Goal: Task Accomplishment & Management: Use online tool/utility

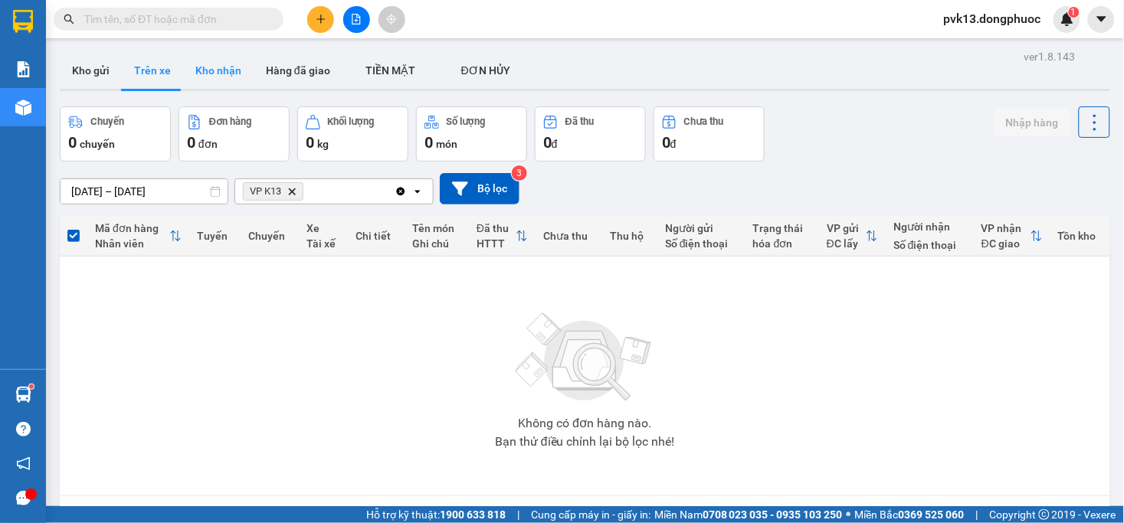
click at [219, 74] on button "Kho nhận" at bounding box center [218, 70] width 71 height 37
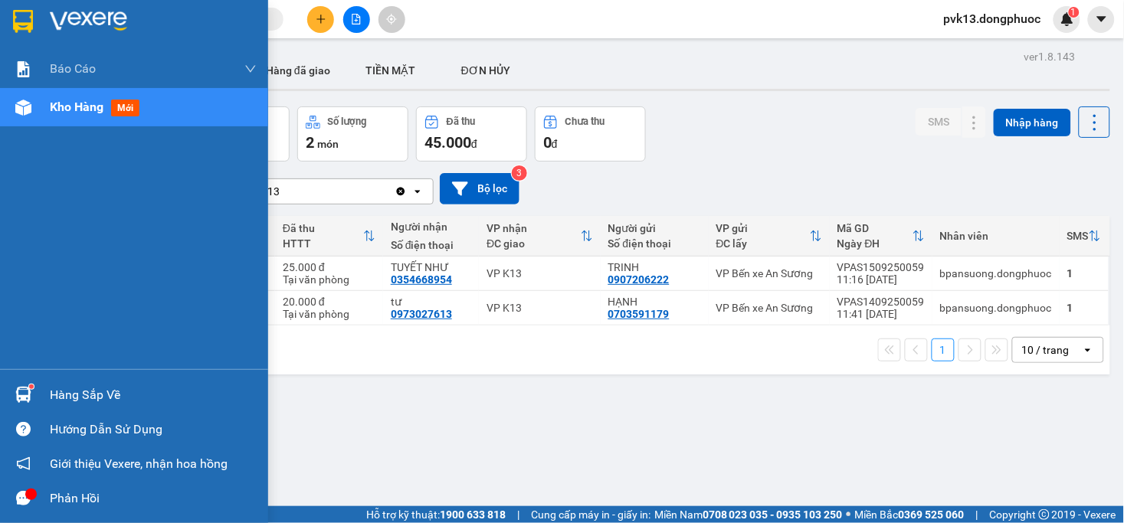
click at [19, 389] on img at bounding box center [23, 395] width 16 height 16
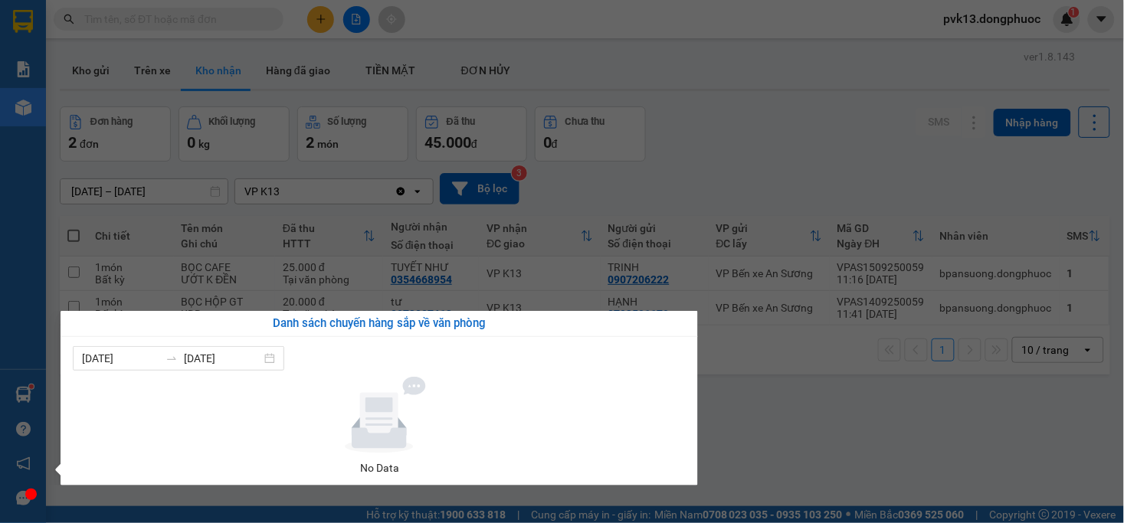
click at [826, 384] on section "Kết quả tìm kiếm ( 0 ) Bộ lọc No Data pvk13.dongphuoc 1 Báo cáo Mẫu 1: Báo cáo …" at bounding box center [562, 261] width 1124 height 523
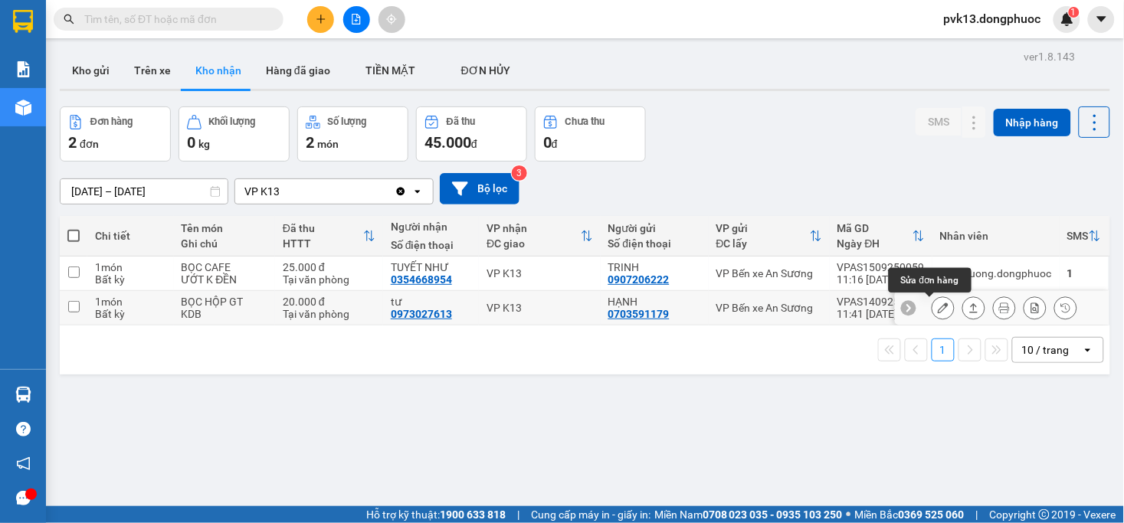
click at [938, 305] on icon at bounding box center [943, 308] width 11 height 11
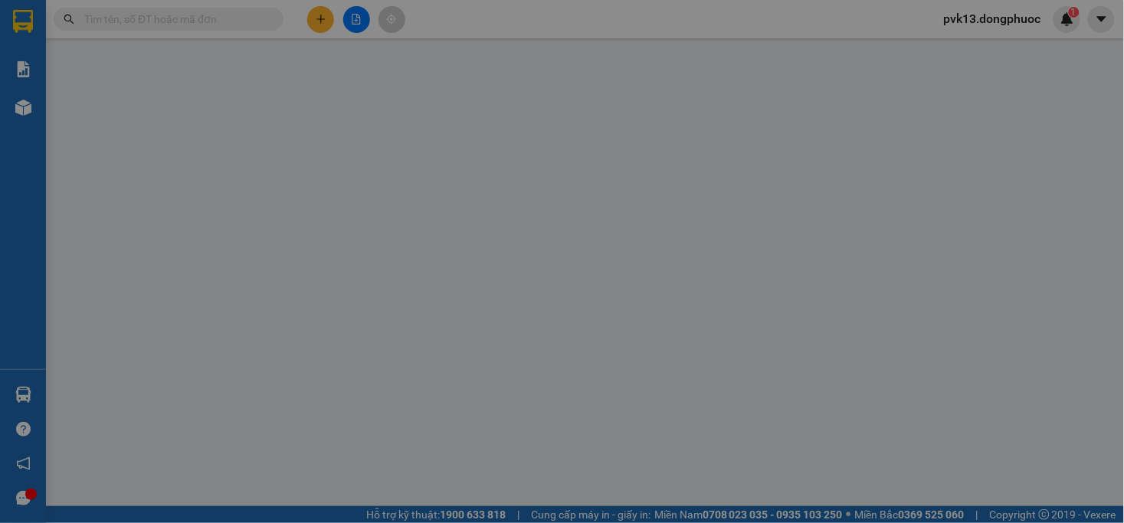
type input "0703591179"
type input "HẠNH"
type input "0973027613"
type input "tư"
type input "20.000"
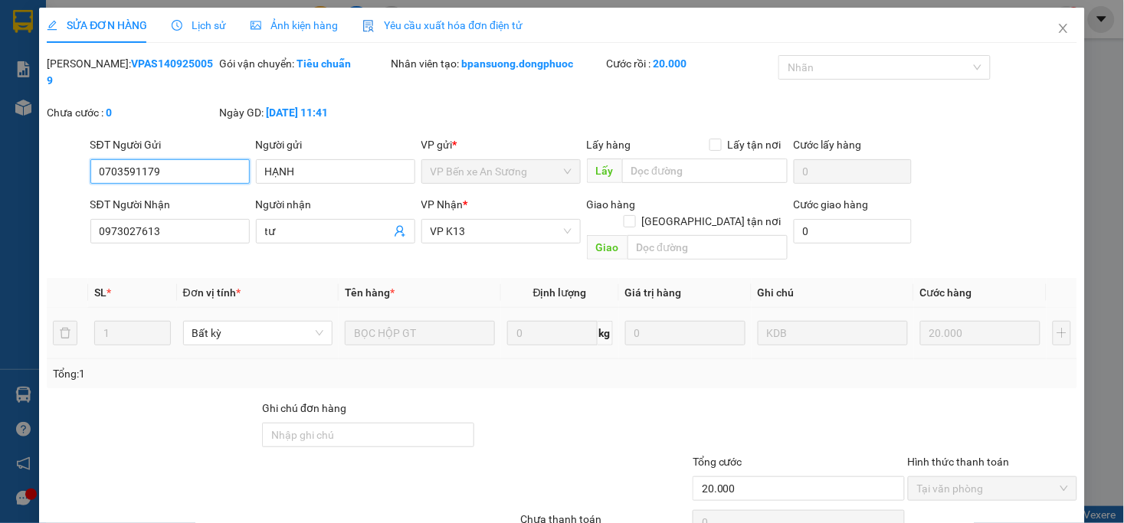
scroll to position [47, 0]
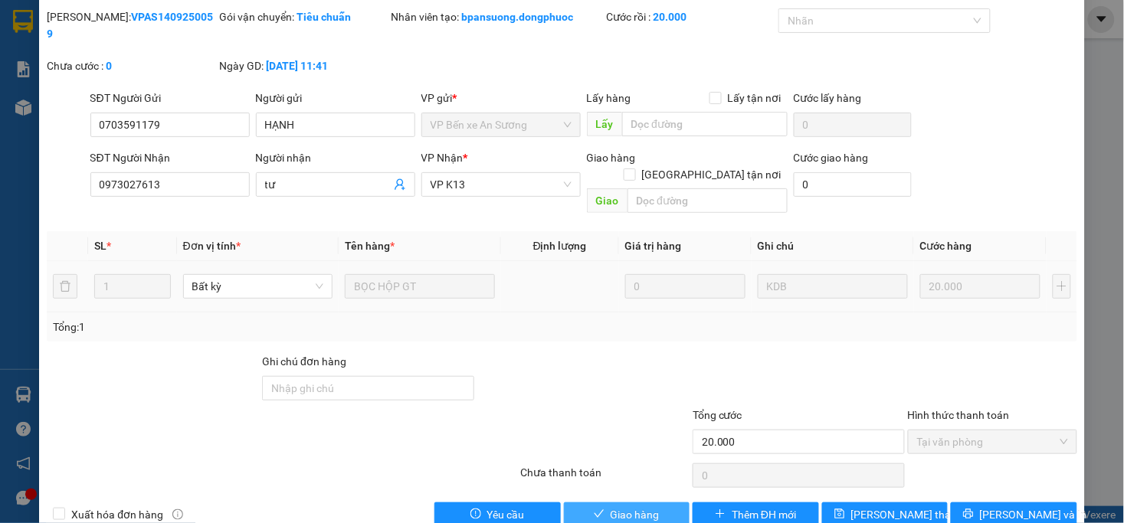
click at [612, 507] on span "Giao hàng" at bounding box center [635, 515] width 49 height 17
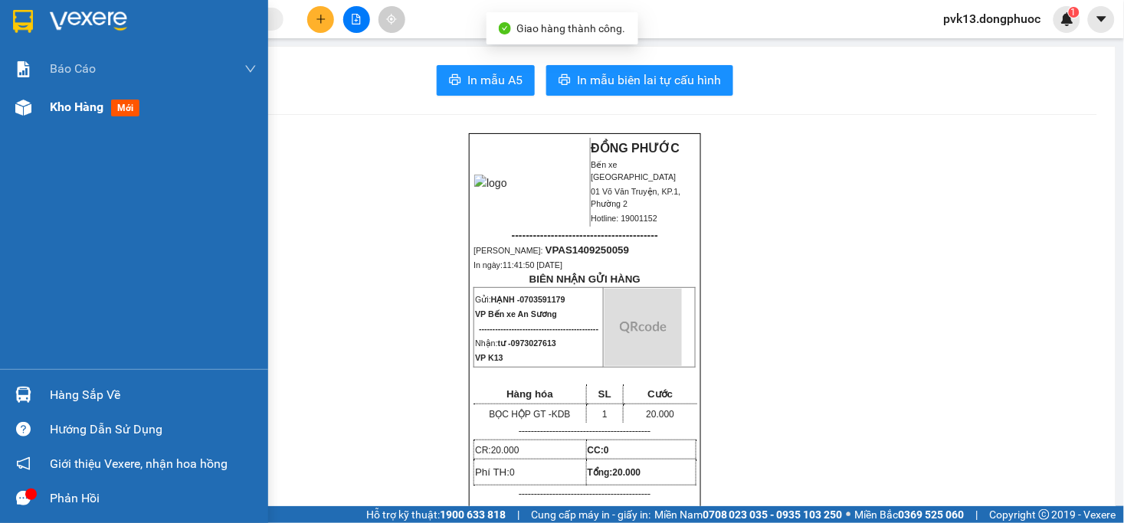
click at [21, 109] on img at bounding box center [23, 108] width 16 height 16
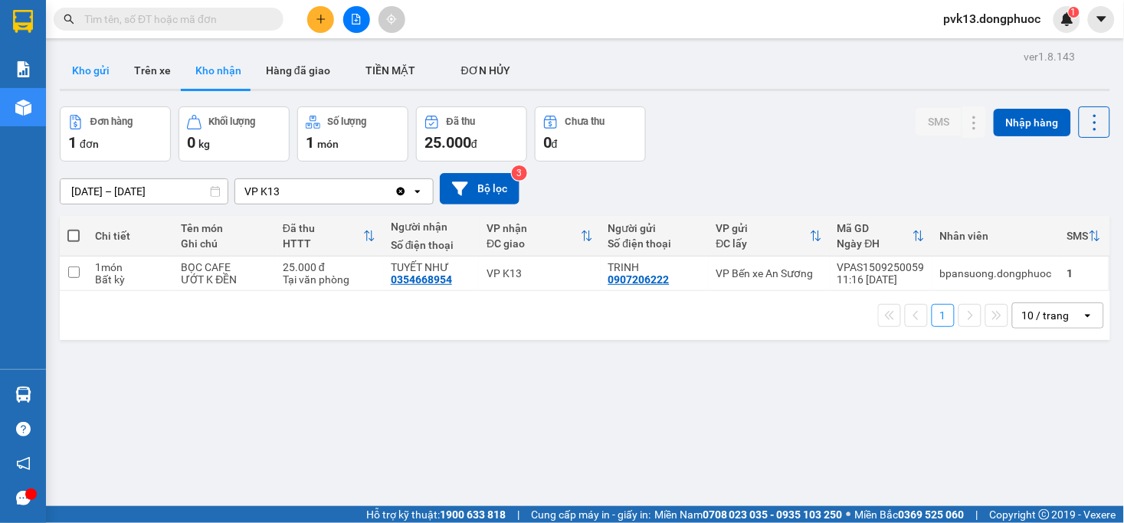
click at [93, 60] on button "Kho gửi" at bounding box center [91, 70] width 62 height 37
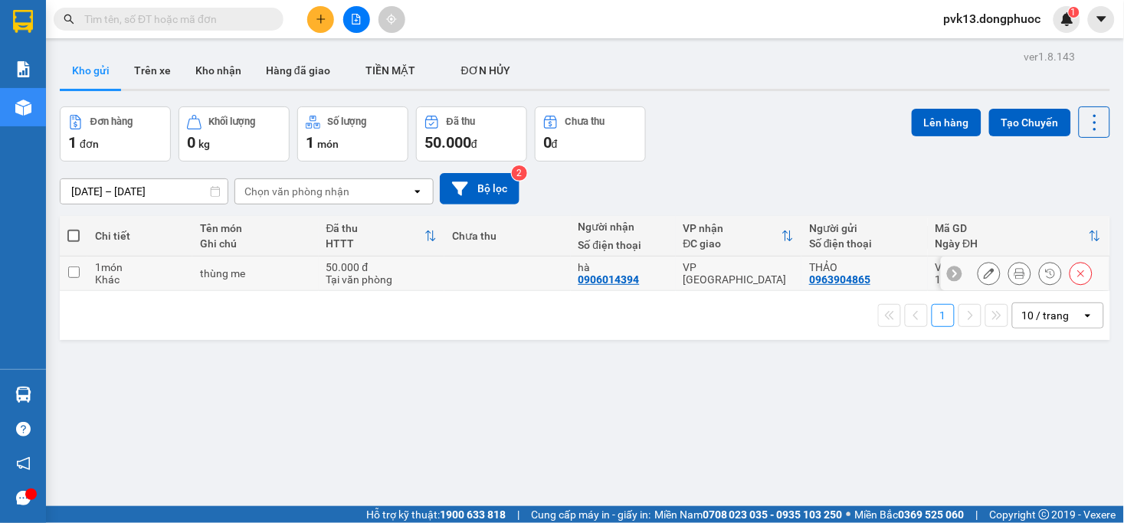
click at [523, 271] on td at bounding box center [507, 274] width 126 height 34
checkbox input "true"
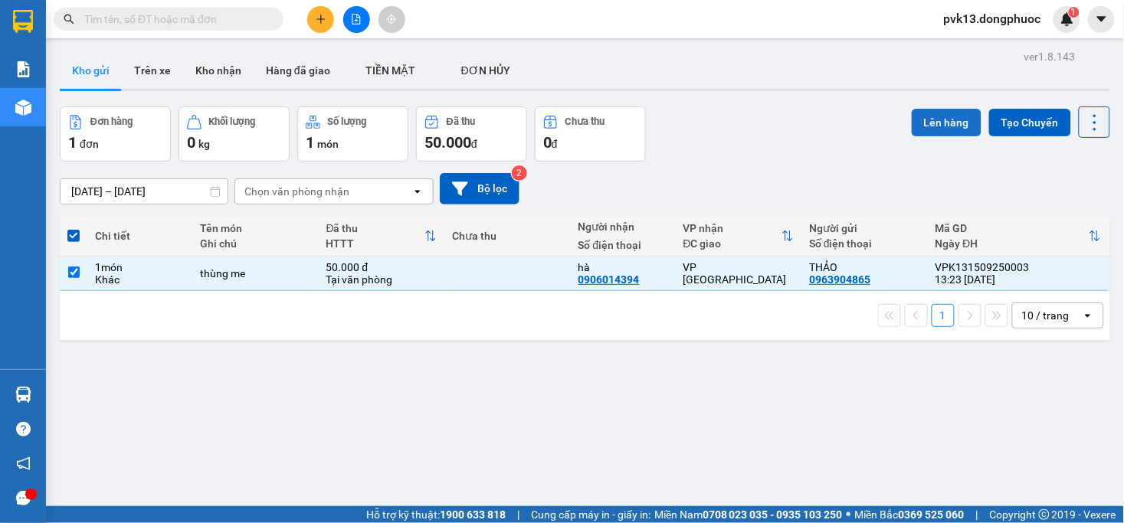
click at [940, 134] on button "Lên hàng" at bounding box center [947, 123] width 70 height 28
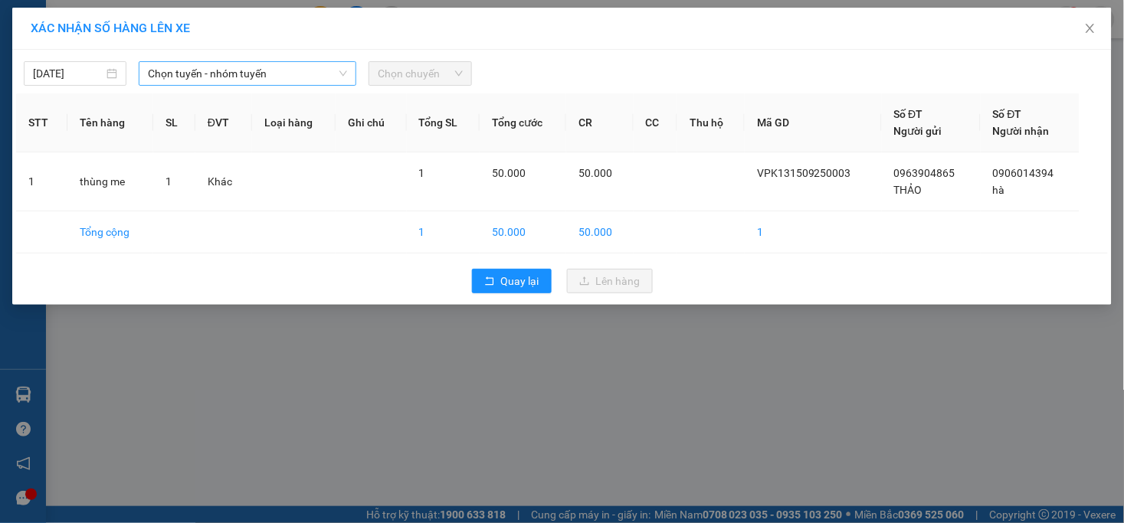
click at [228, 74] on span "Chọn tuyến - nhóm tuyến" at bounding box center [247, 73] width 199 height 23
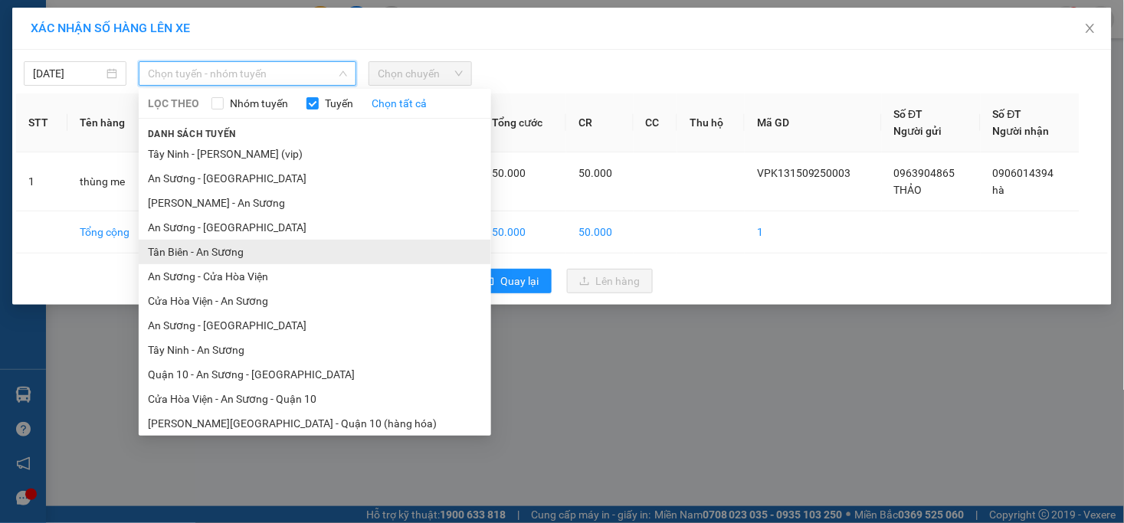
scroll to position [55, 0]
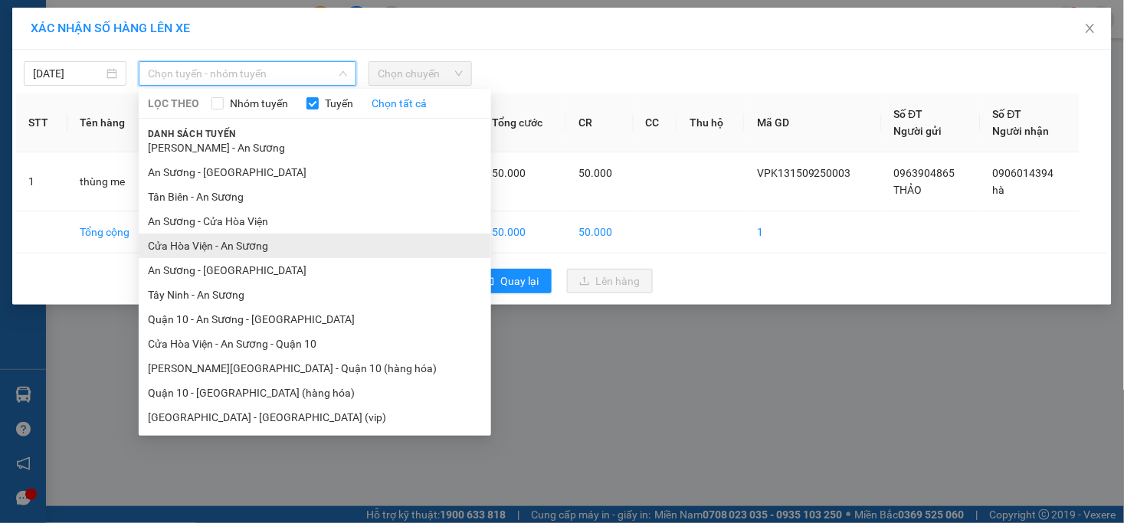
click at [248, 251] on li "Cửa Hòa Viện - An Sương" at bounding box center [315, 246] width 353 height 25
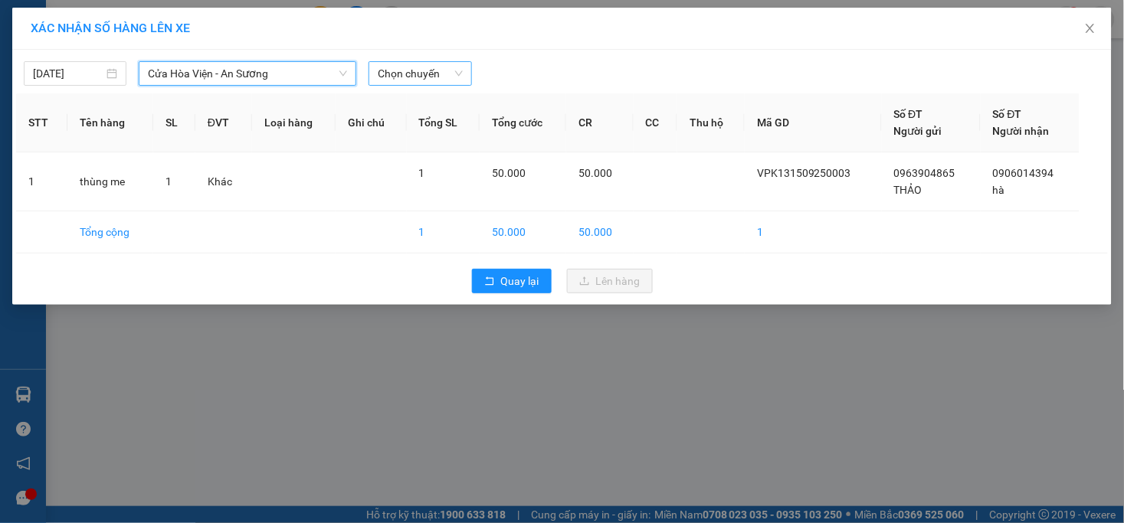
click at [414, 80] on span "Chọn chuyến" at bounding box center [420, 73] width 84 height 23
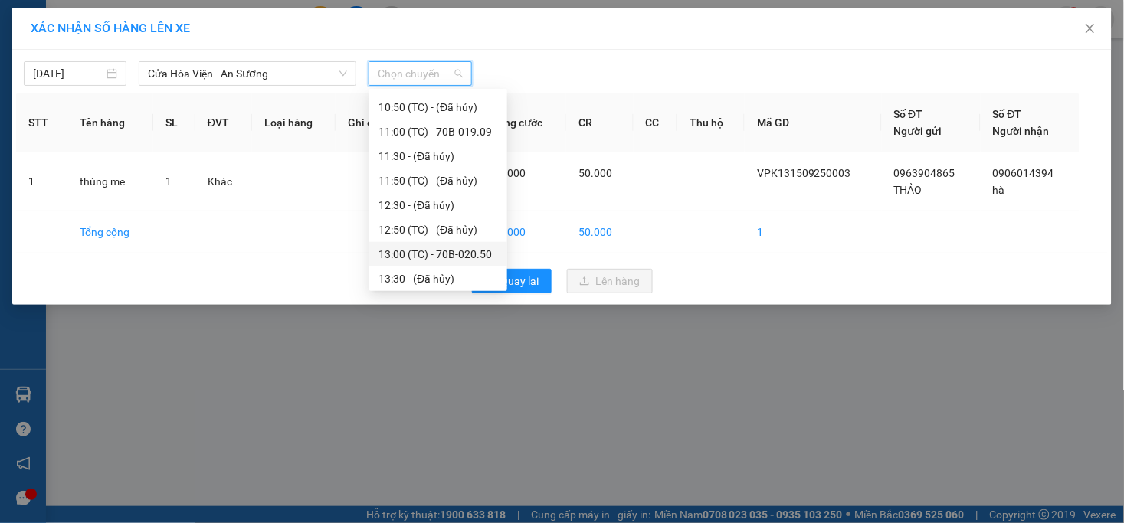
scroll to position [466, 0]
click at [426, 180] on div "14:30 - 70B-021.88" at bounding box center [439, 177] width 120 height 17
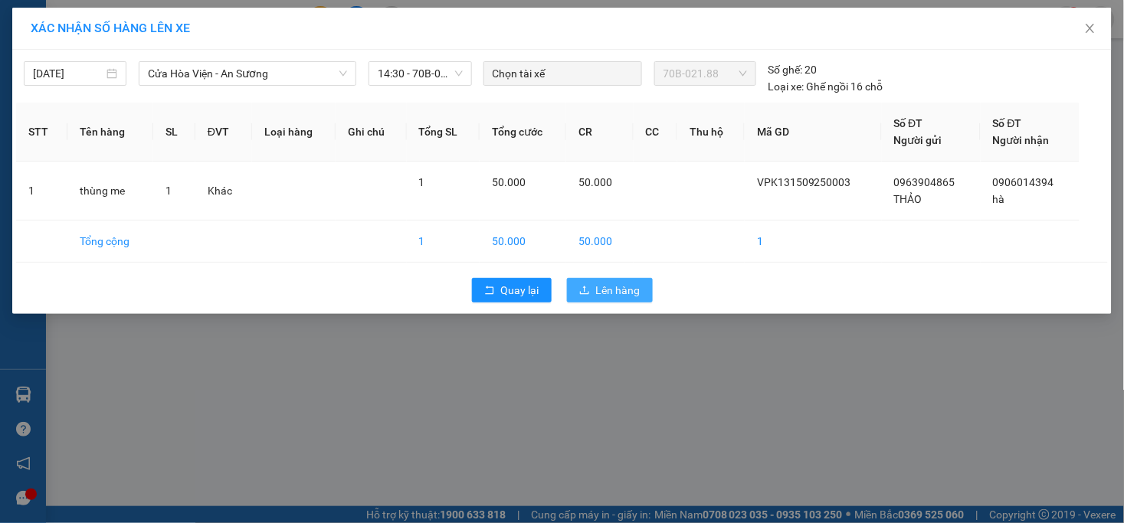
click at [616, 286] on span "Lên hàng" at bounding box center [618, 290] width 44 height 17
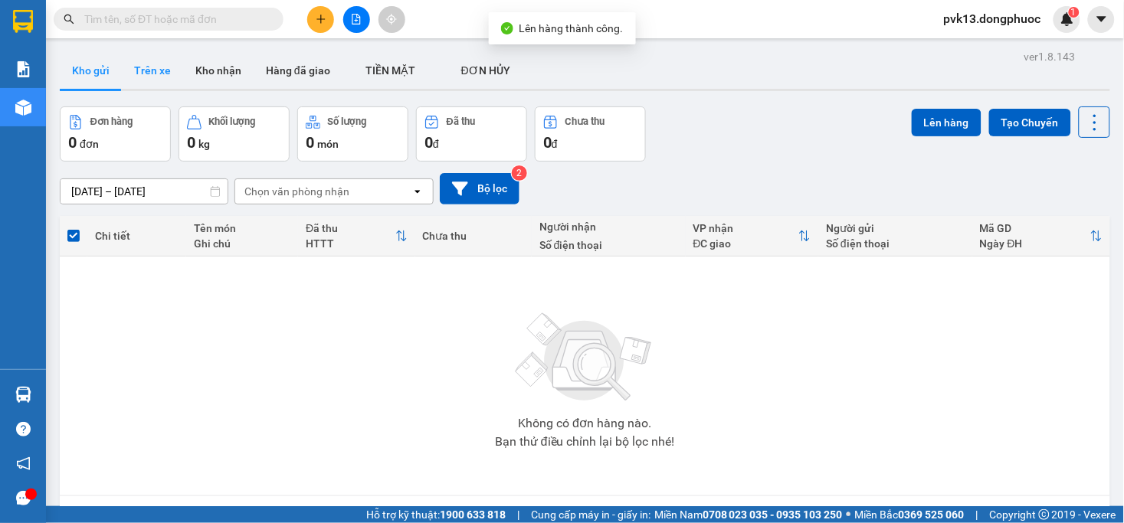
drag, startPoint x: 155, startPoint y: 77, endPoint x: 130, endPoint y: 107, distance: 39.3
click at [154, 77] on button "Trên xe" at bounding box center [152, 70] width 61 height 37
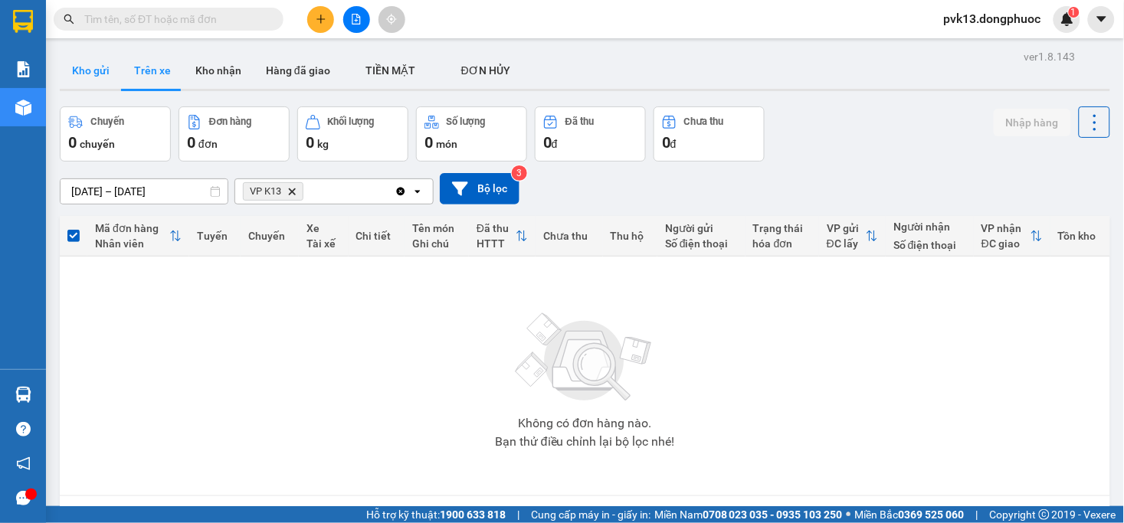
click at [103, 64] on button "Kho gửi" at bounding box center [91, 70] width 62 height 37
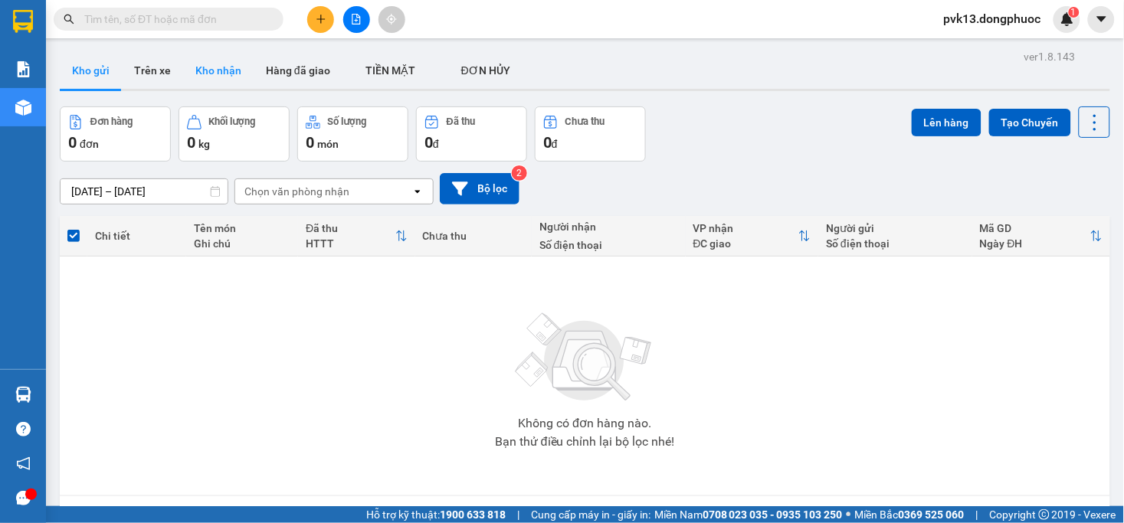
click at [222, 73] on button "Kho nhận" at bounding box center [218, 70] width 71 height 37
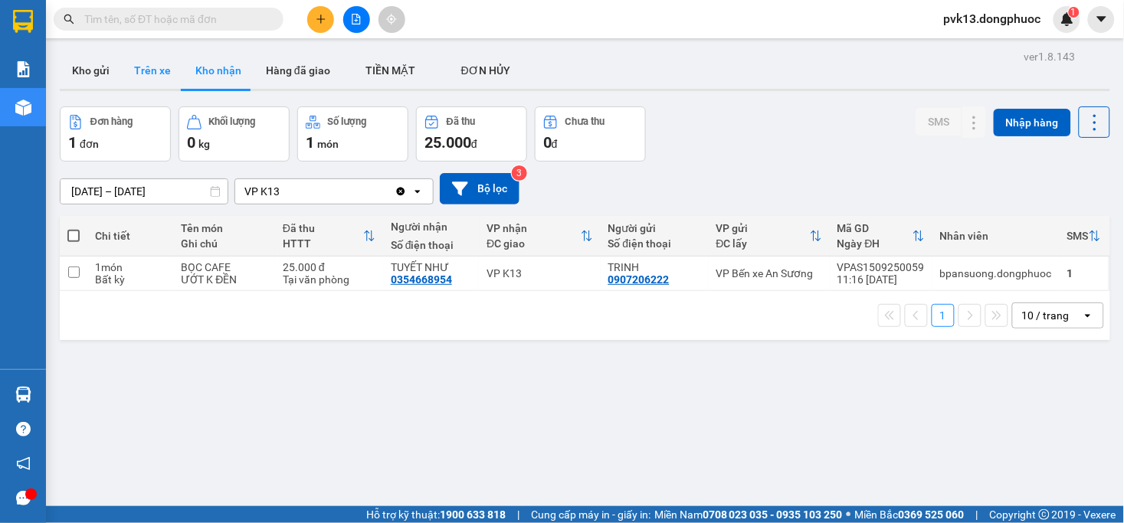
click at [156, 72] on button "Trên xe" at bounding box center [152, 70] width 61 height 37
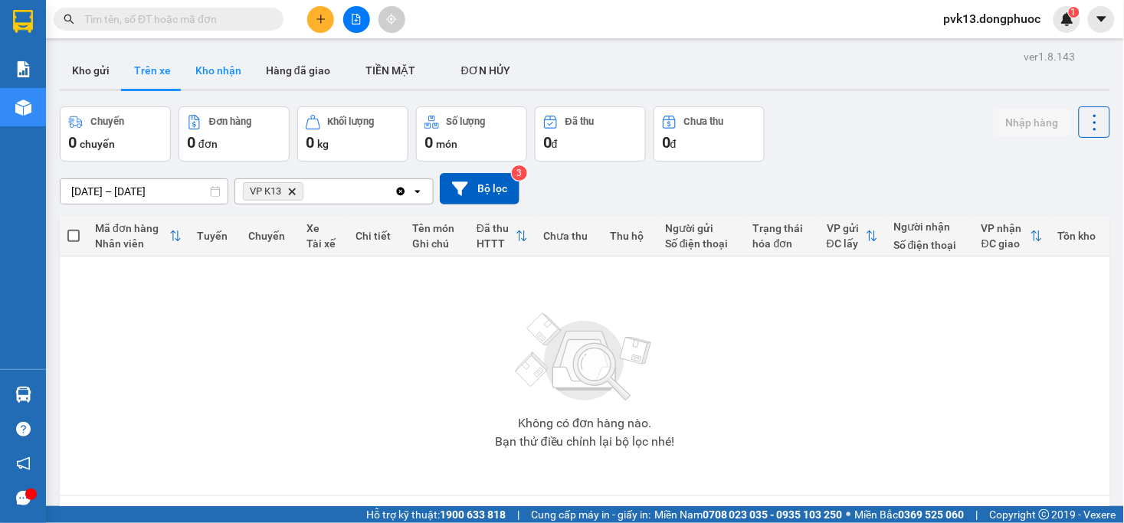
click at [198, 82] on button "Kho nhận" at bounding box center [218, 70] width 71 height 37
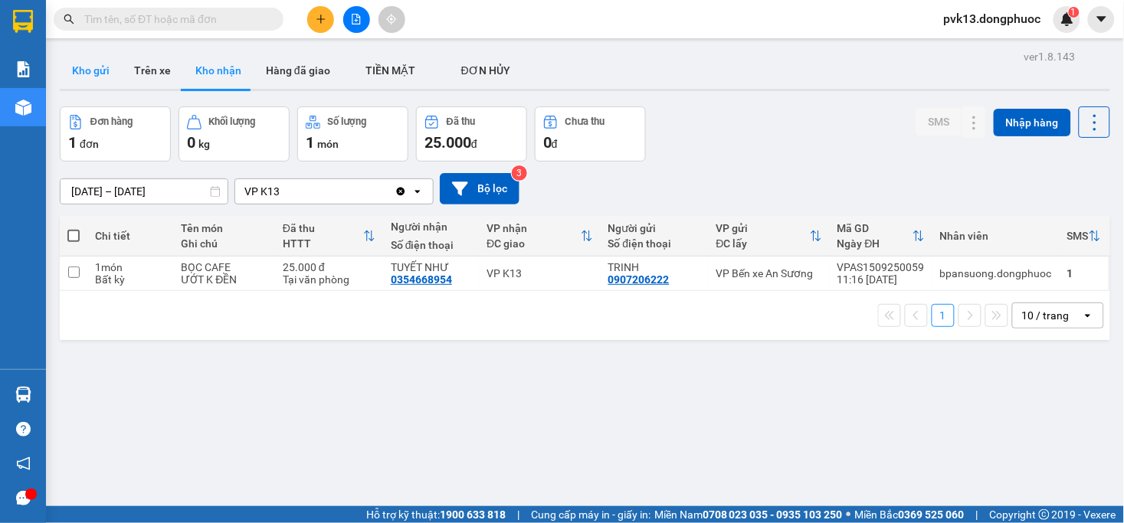
click at [77, 70] on button "Kho gửi" at bounding box center [91, 70] width 62 height 37
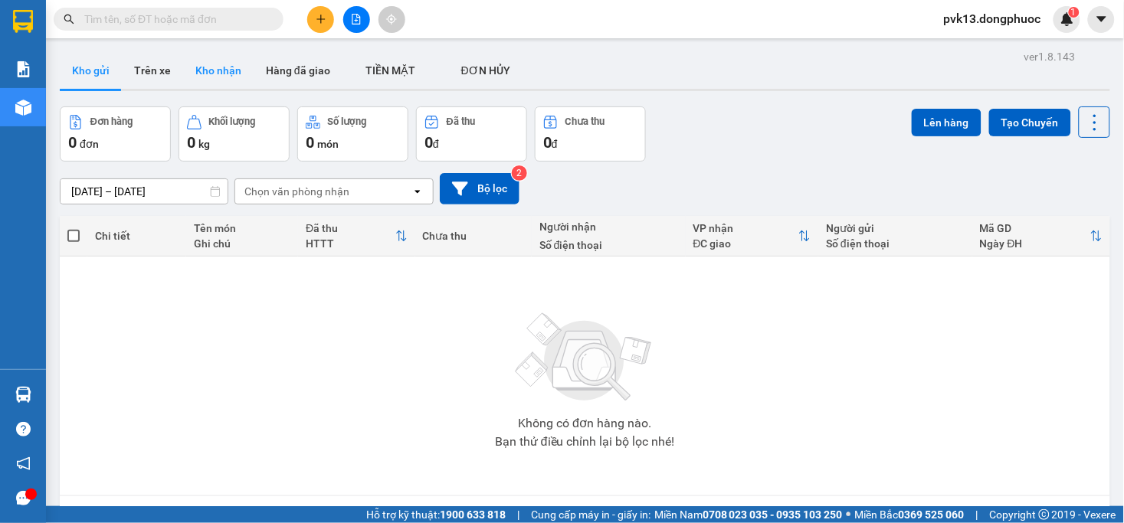
click at [186, 70] on button "Kho nhận" at bounding box center [218, 70] width 71 height 37
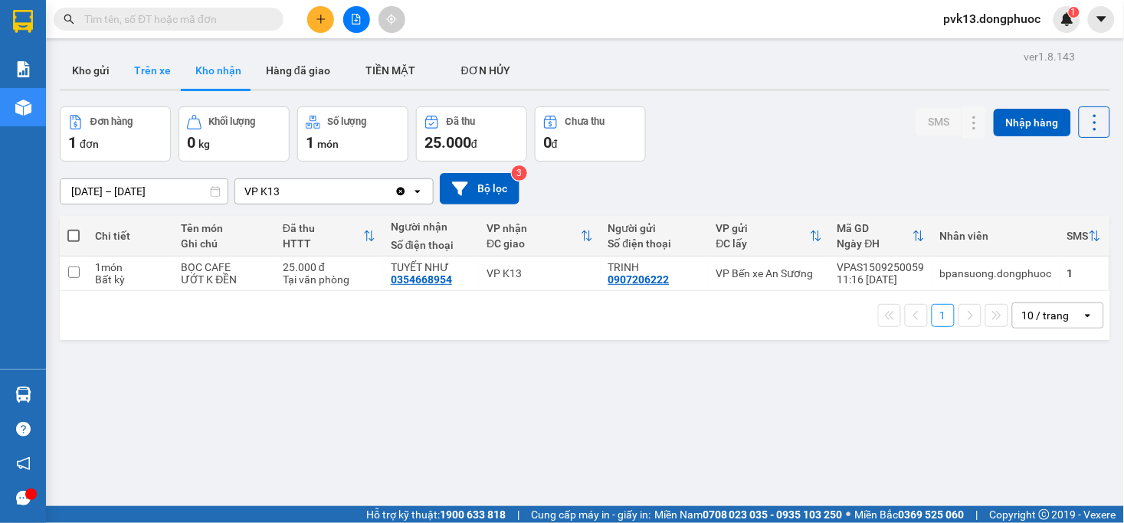
click at [148, 71] on button "Trên xe" at bounding box center [152, 70] width 61 height 37
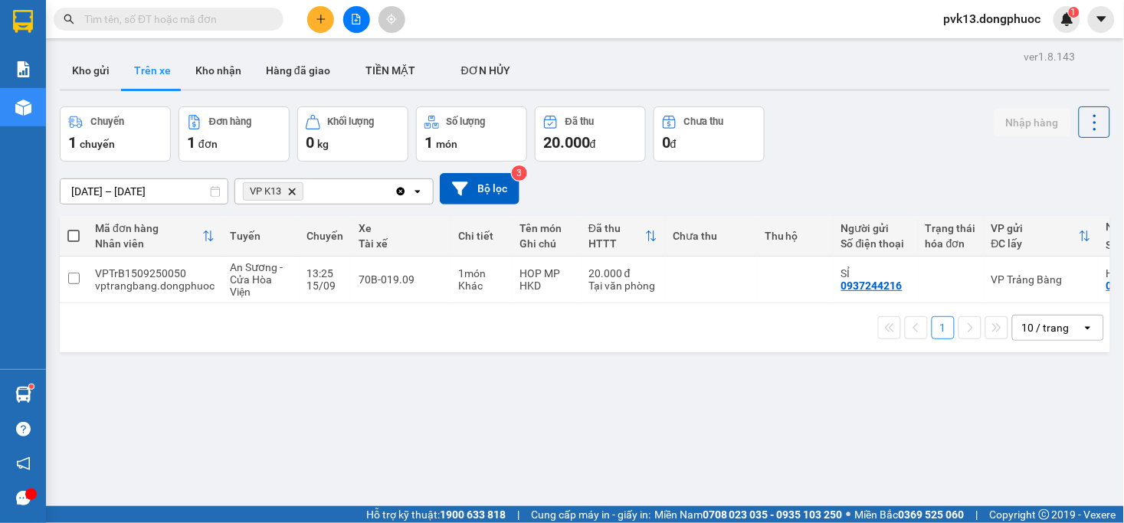
drag, startPoint x: 435, startPoint y: 310, endPoint x: 307, endPoint y: 264, distance: 135.3
click at [435, 308] on div "Mã đơn hàng Nhân viên Tuyến Chuyến Xe Tài xế Chi tiết Tên món Ghi chú Đã thu HT…" at bounding box center [585, 284] width 1051 height 136
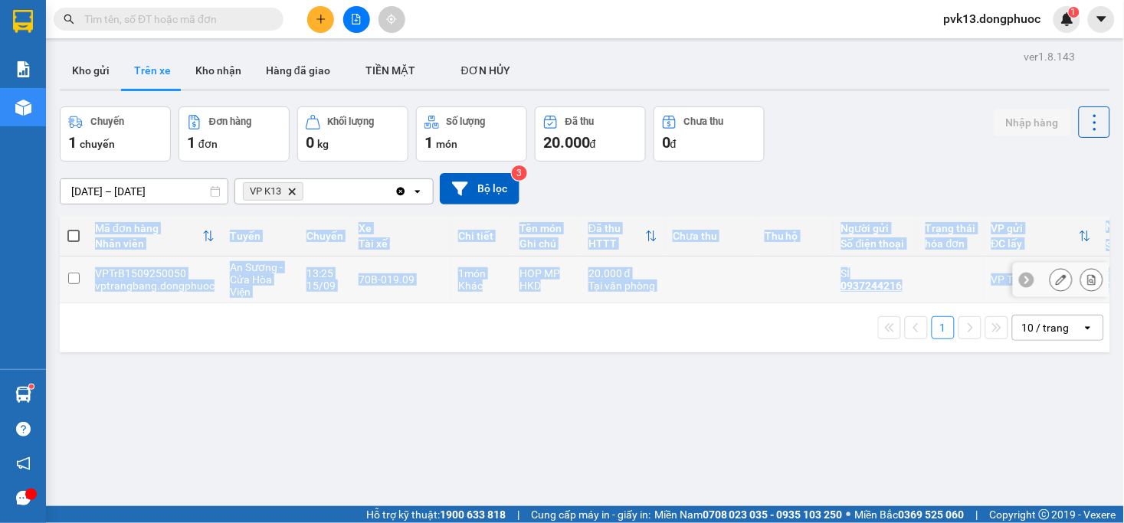
click at [711, 270] on td at bounding box center [711, 280] width 92 height 47
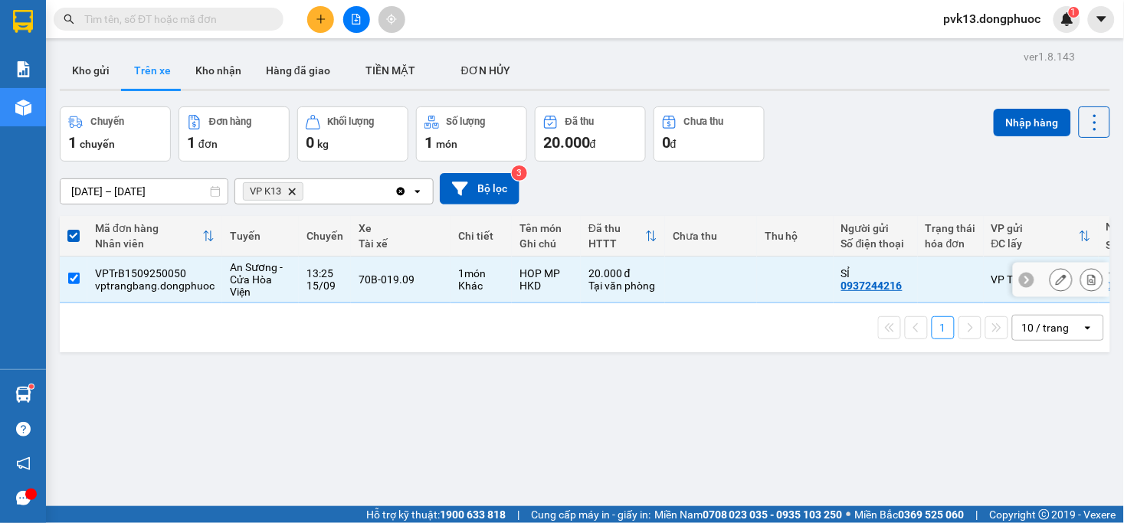
click at [770, 284] on td at bounding box center [795, 280] width 77 height 47
checkbox input "false"
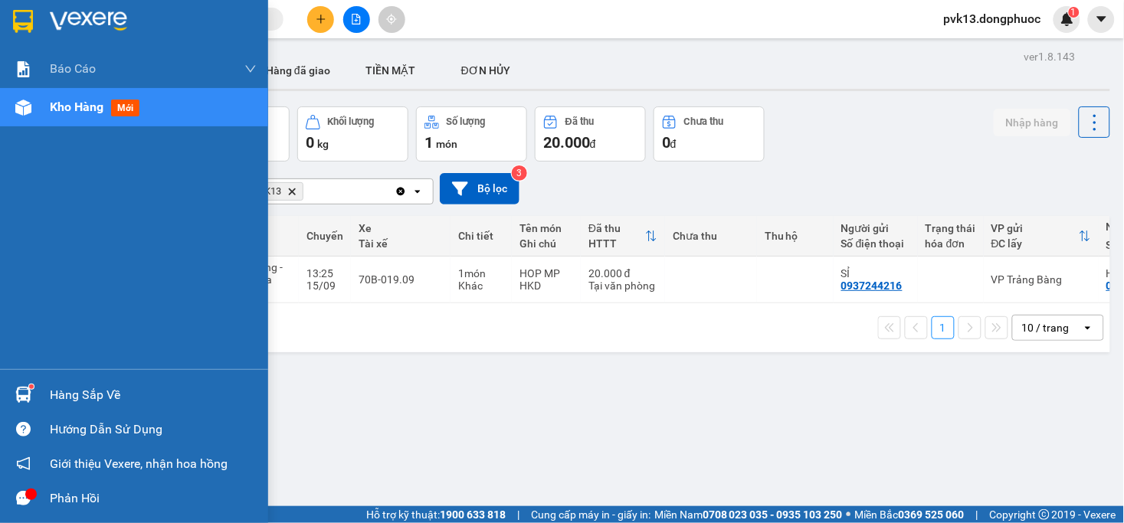
click at [0, 391] on div "Hàng sắp về" at bounding box center [134, 395] width 268 height 34
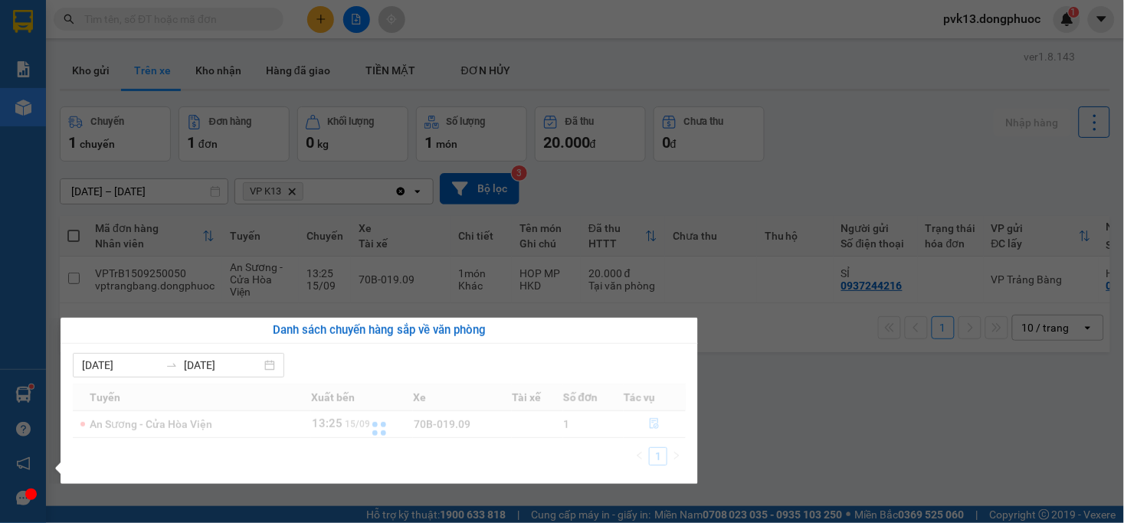
click at [23, 397] on div "Báo cáo Mẫu 1: Báo cáo dòng tiền Mẫu 1: Báo cáo dòng tiền theo nhân viên Mẫu 1:…" at bounding box center [23, 261] width 46 height 523
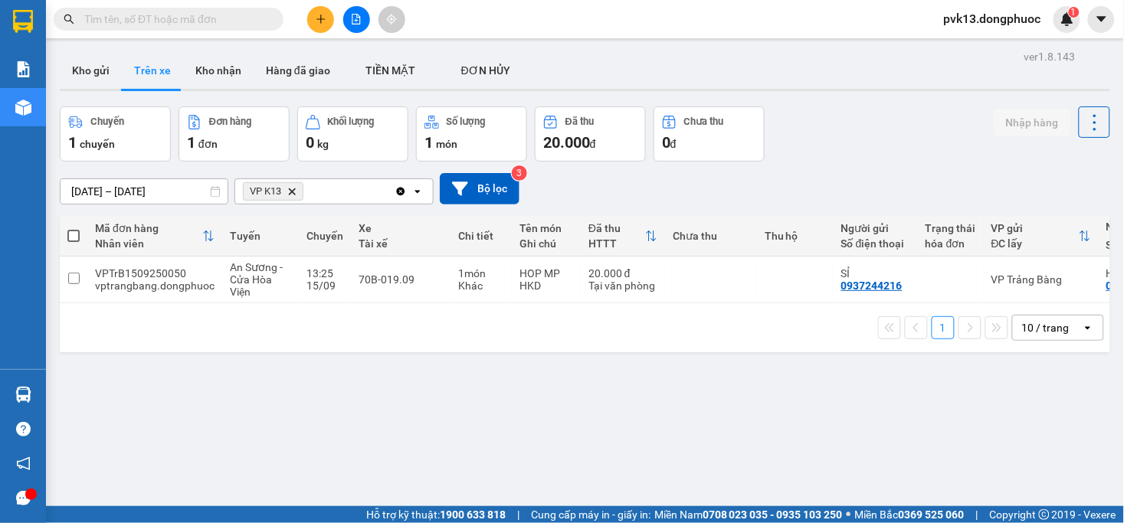
click at [747, 475] on div "ver 1.8.143 Kho gửi Trên xe Kho nhận Hàng đã giao TIỀN MẶT ĐƠN HỦY Chuyến 1 c…" at bounding box center [585, 307] width 1063 height 523
click at [42, 392] on div "Hàng sắp về" at bounding box center [23, 395] width 46 height 34
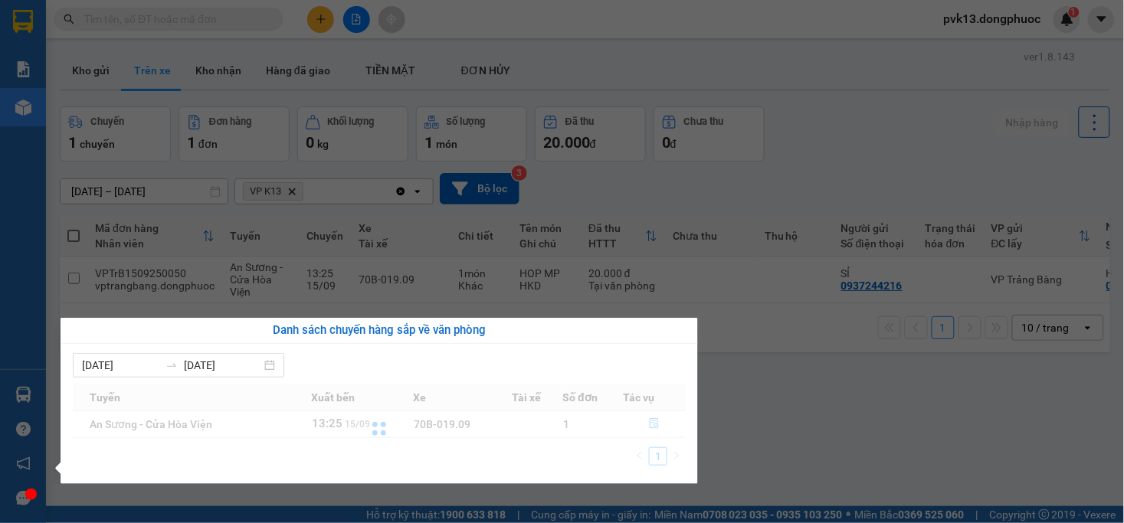
drag, startPoint x: 824, startPoint y: 442, endPoint x: 825, endPoint y: 428, distance: 14.6
click at [828, 439] on section "Kết quả tìm kiếm ( 0 ) Bộ lọc No Data pvk13.dongphuoc 1 Báo cáo Mẫu 1: Báo cáo …" at bounding box center [562, 261] width 1124 height 523
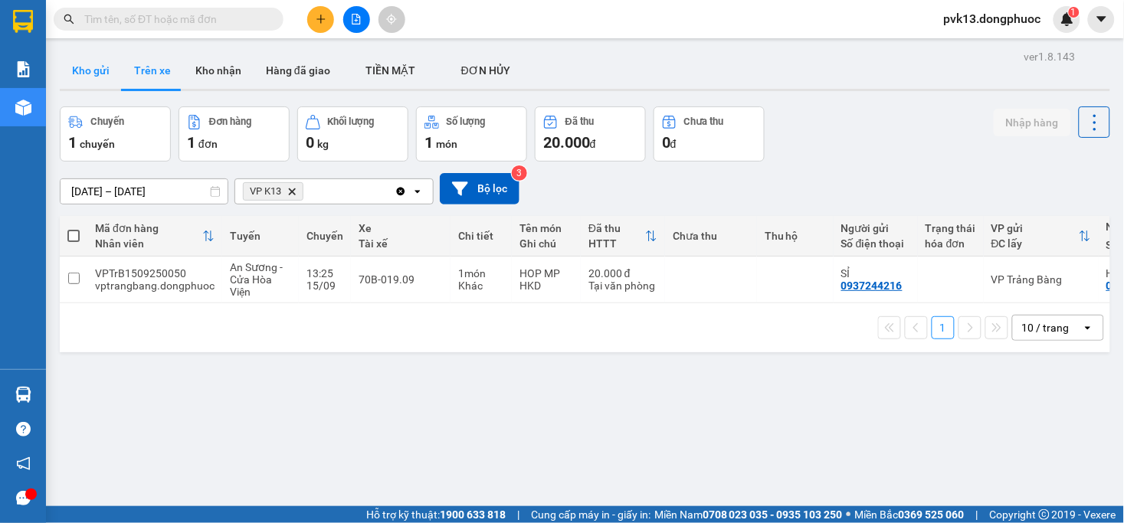
click at [89, 69] on button "Kho gửi" at bounding box center [91, 70] width 62 height 37
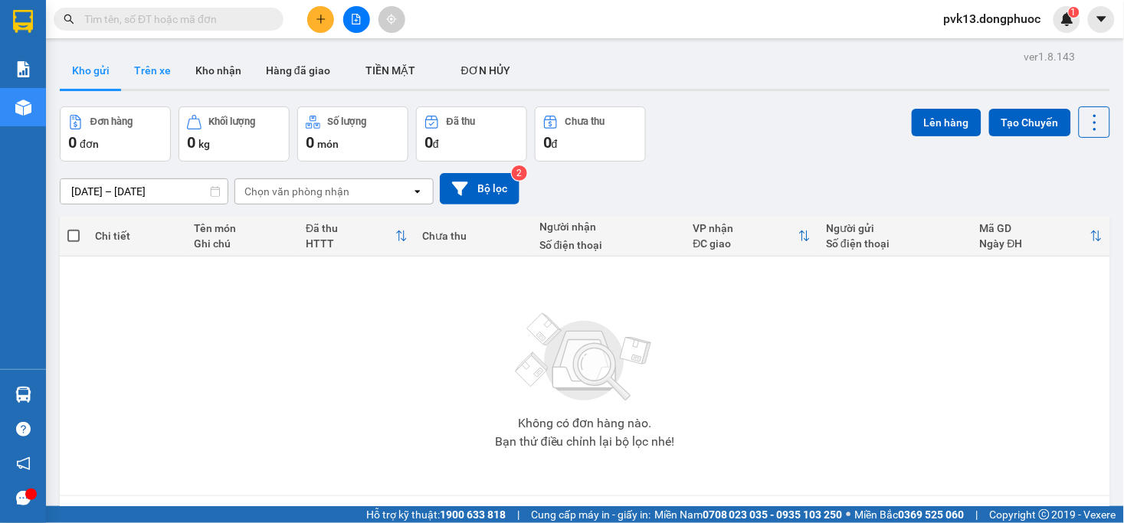
click at [151, 71] on button "Trên xe" at bounding box center [152, 70] width 61 height 37
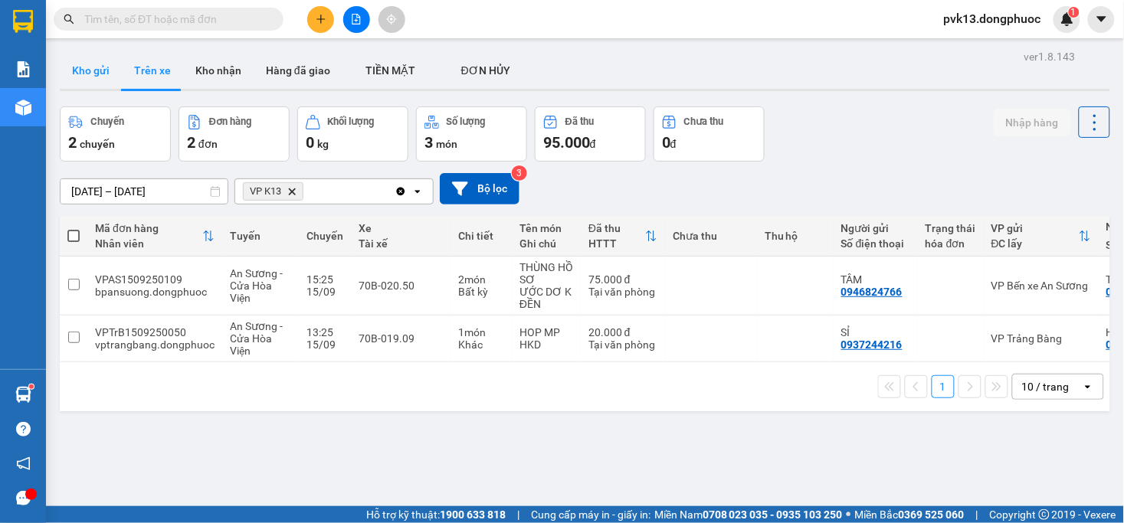
click at [79, 63] on button "Kho gửi" at bounding box center [91, 70] width 62 height 37
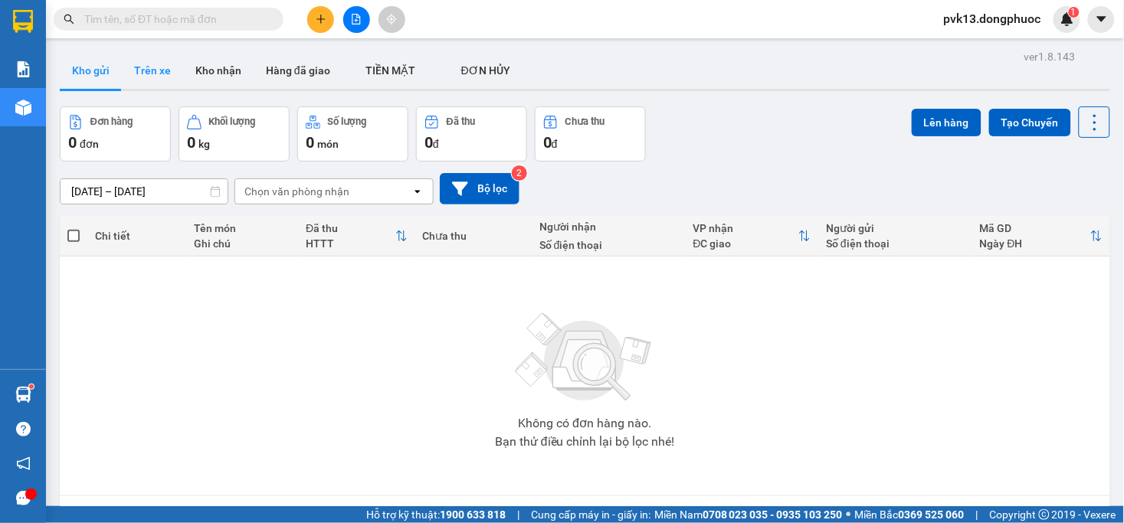
click at [155, 77] on button "Trên xe" at bounding box center [152, 70] width 61 height 37
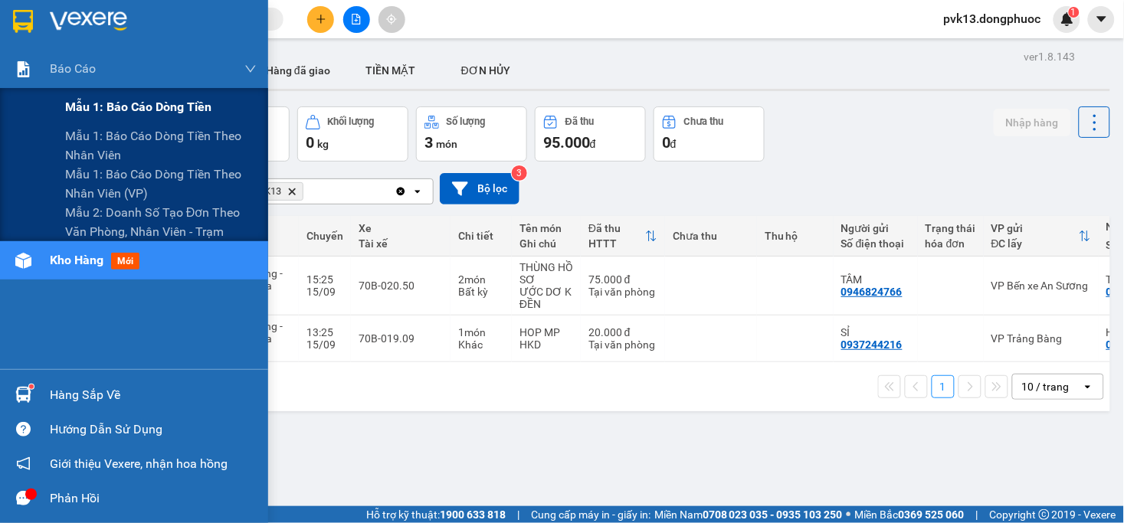
drag, startPoint x: 115, startPoint y: 109, endPoint x: 202, endPoint y: 117, distance: 87.0
click at [116, 109] on span "Mẫu 1: Báo cáo dòng tiền" at bounding box center [138, 106] width 146 height 19
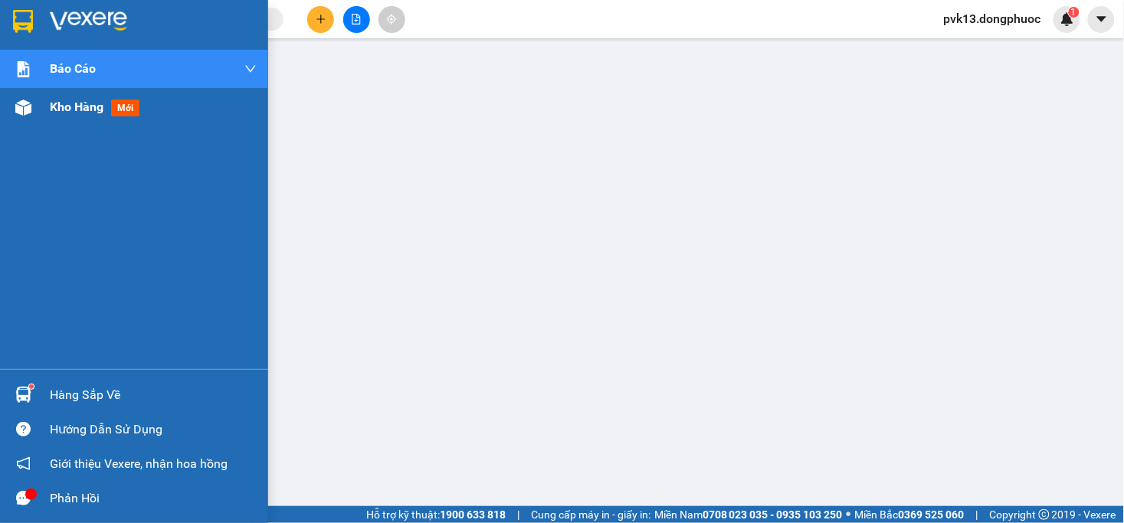
click at [50, 111] on span "Kho hàng" at bounding box center [77, 107] width 54 height 15
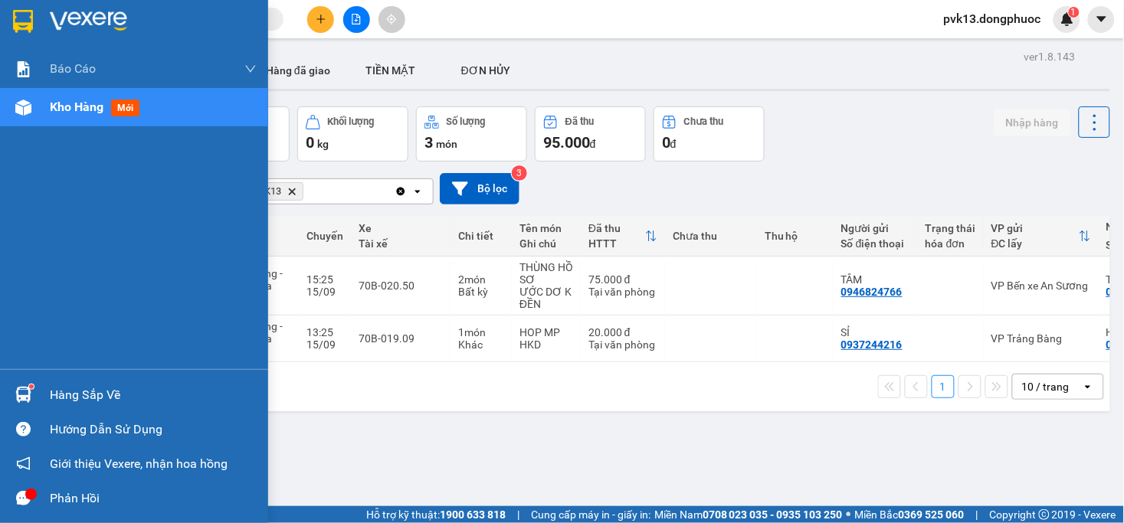
click at [40, 404] on div "Hàng sắp về" at bounding box center [134, 395] width 268 height 34
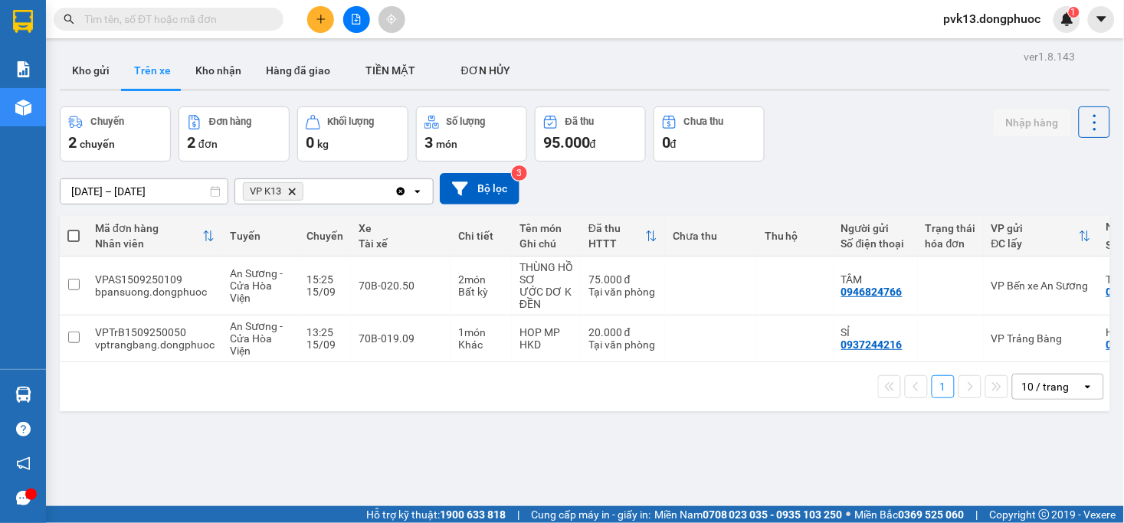
click at [808, 465] on section "Kết quả tìm kiếm ( 0 ) Bộ lọc No Data pvk13.dongphuoc 1 Báo cáo Mẫu 1: Báo cáo …" at bounding box center [562, 261] width 1124 height 523
